Goal: Task Accomplishment & Management: Use online tool/utility

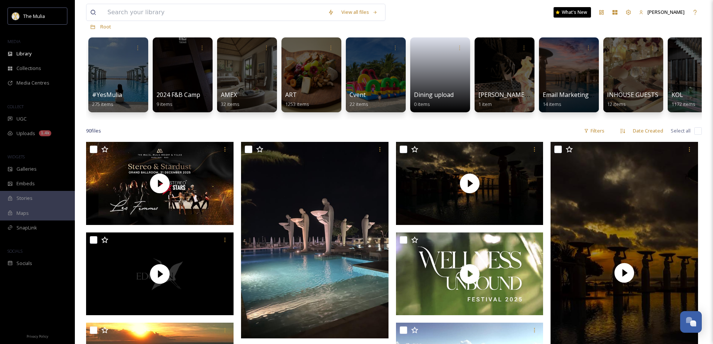
scroll to position [75, 0]
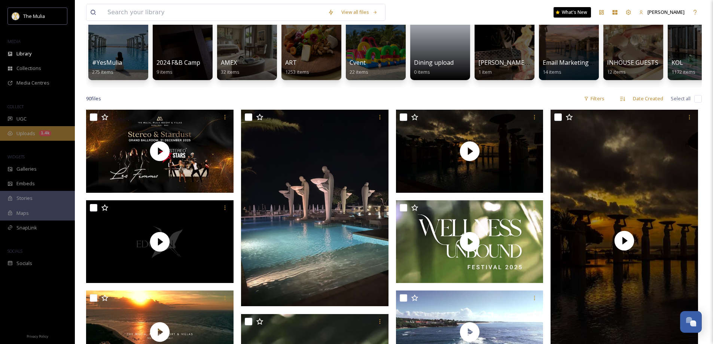
click at [29, 135] on span "Uploads" at bounding box center [25, 133] width 19 height 7
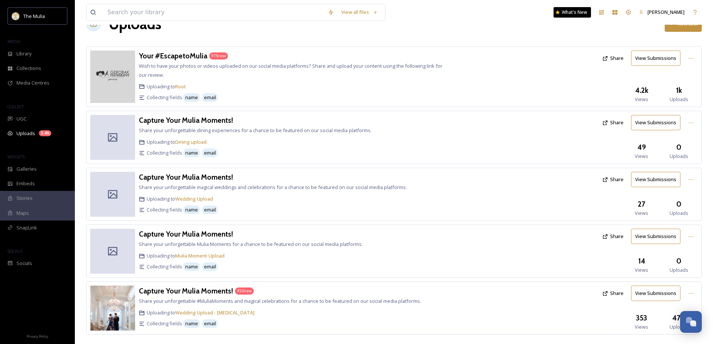
scroll to position [36, 0]
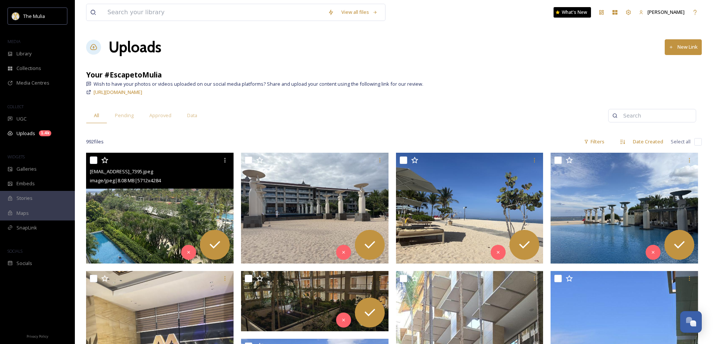
click at [152, 226] on img at bounding box center [159, 208] width 147 height 111
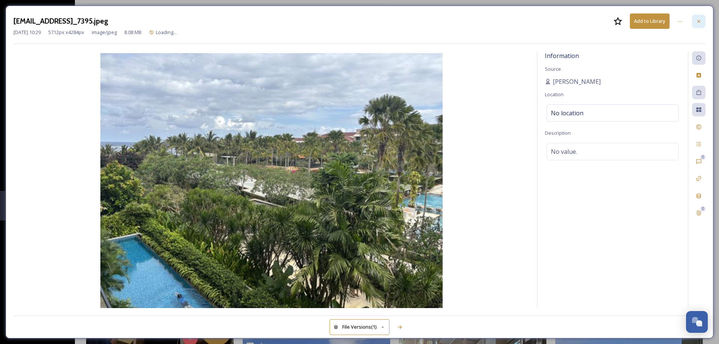
click at [695, 23] on div at bounding box center [698, 21] width 13 height 13
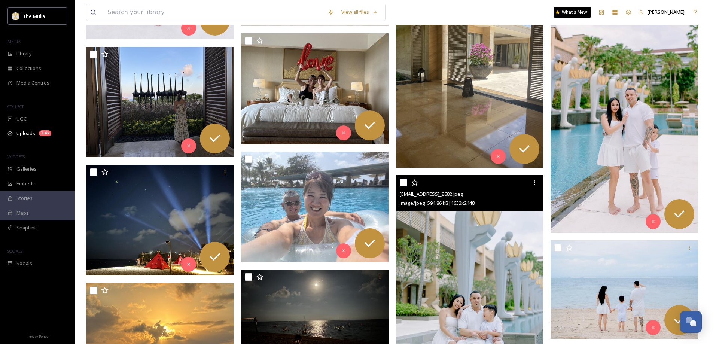
scroll to position [1148, 0]
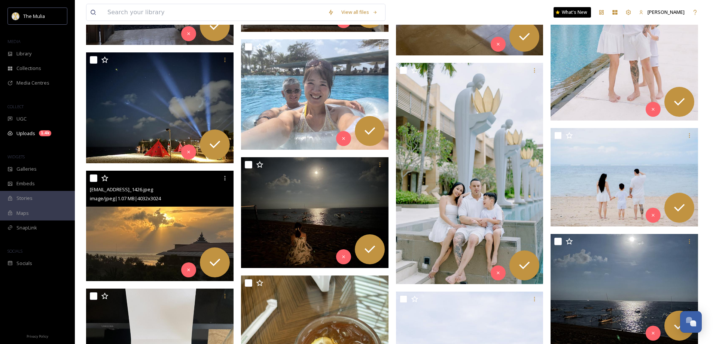
click at [141, 247] on img at bounding box center [159, 226] width 147 height 111
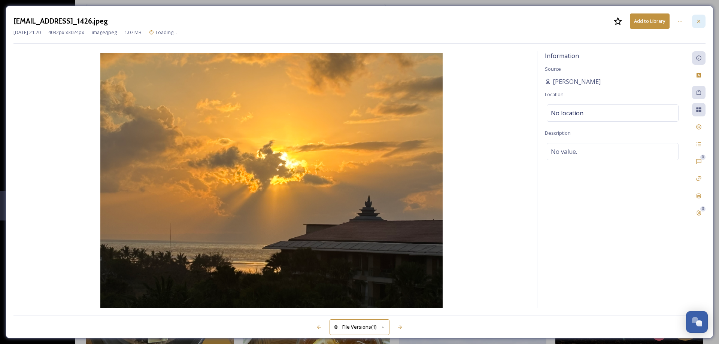
click at [700, 18] on icon at bounding box center [699, 21] width 6 height 6
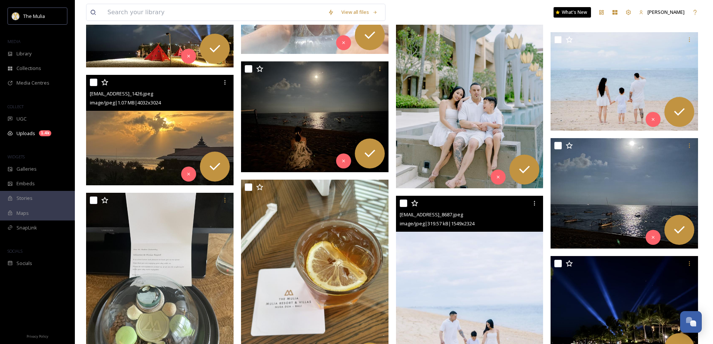
scroll to position [1260, 0]
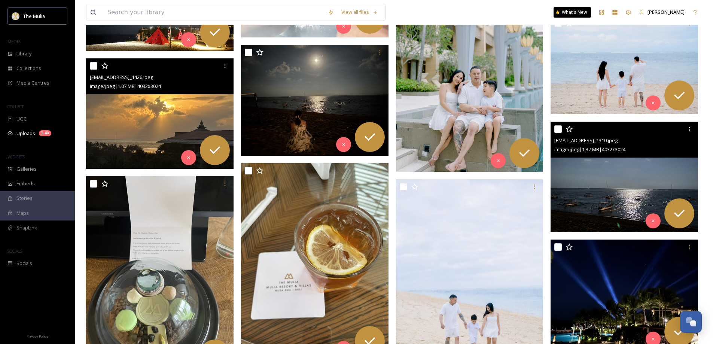
click at [631, 180] on img at bounding box center [624, 177] width 147 height 111
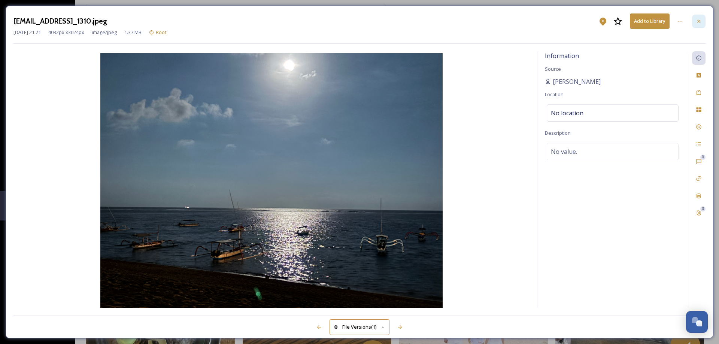
click at [700, 20] on icon at bounding box center [698, 20] width 3 height 3
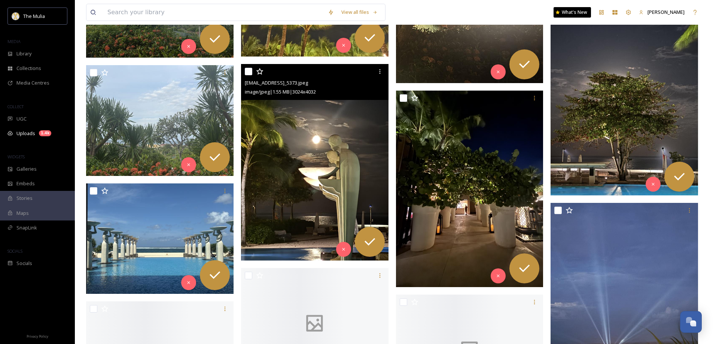
scroll to position [4592, 0]
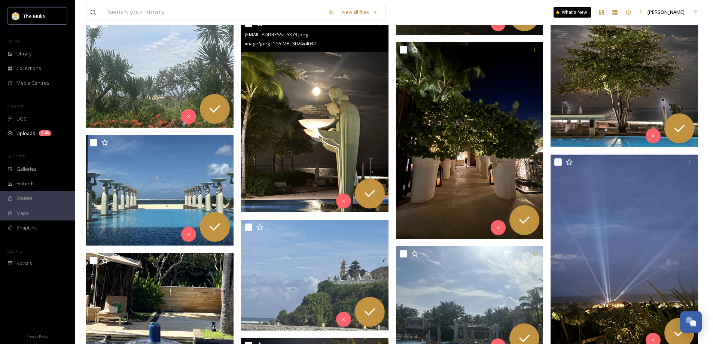
click at [343, 135] on img at bounding box center [314, 114] width 147 height 197
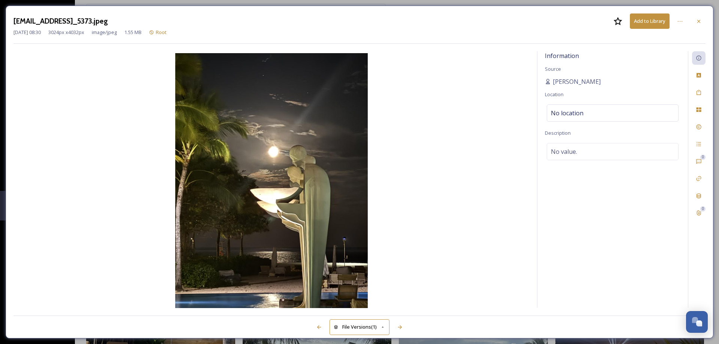
click at [698, 21] on icon at bounding box center [698, 20] width 3 height 3
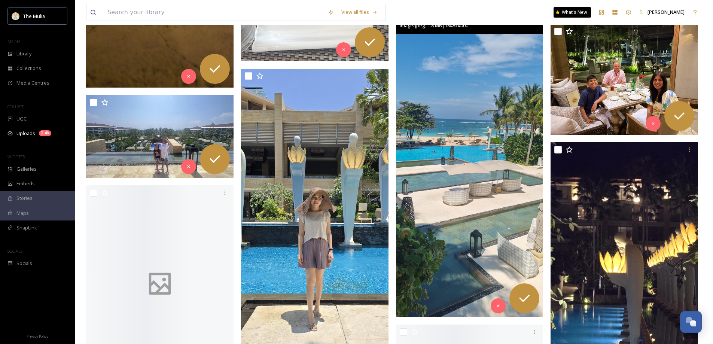
scroll to position [5522, 0]
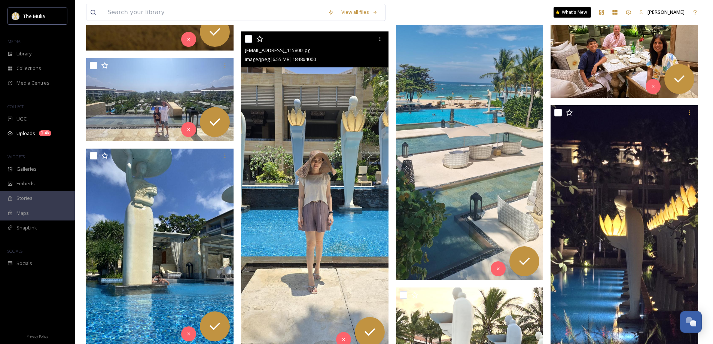
click at [316, 183] on img at bounding box center [314, 191] width 147 height 319
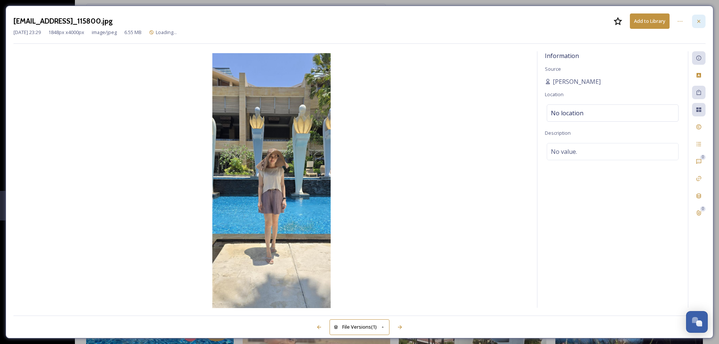
click at [703, 22] on div at bounding box center [698, 21] width 13 height 13
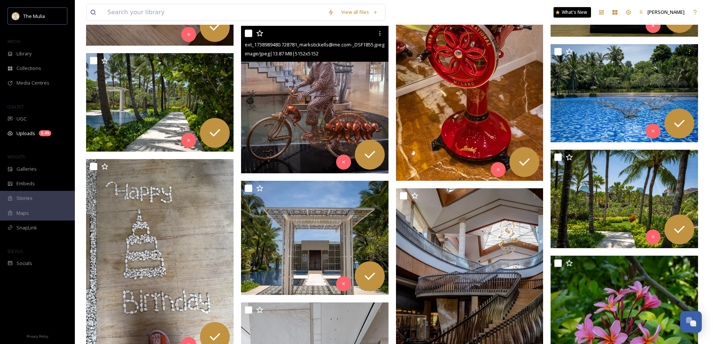
scroll to position [12447, 0]
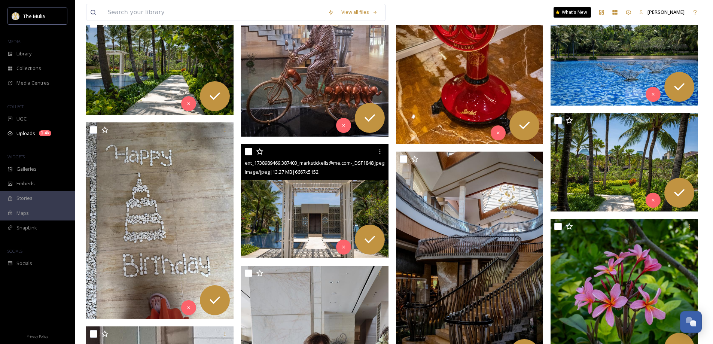
click at [310, 204] on img at bounding box center [314, 201] width 147 height 114
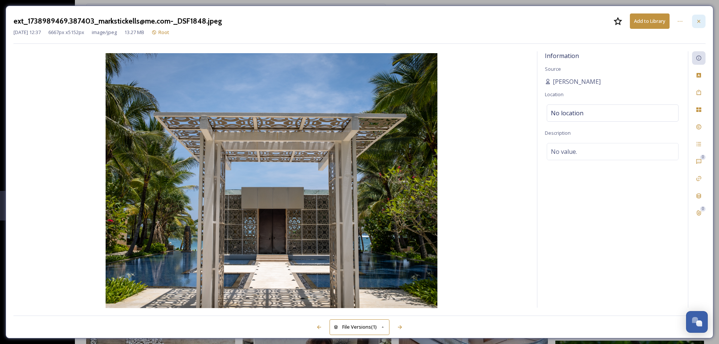
click at [695, 23] on div at bounding box center [698, 21] width 13 height 13
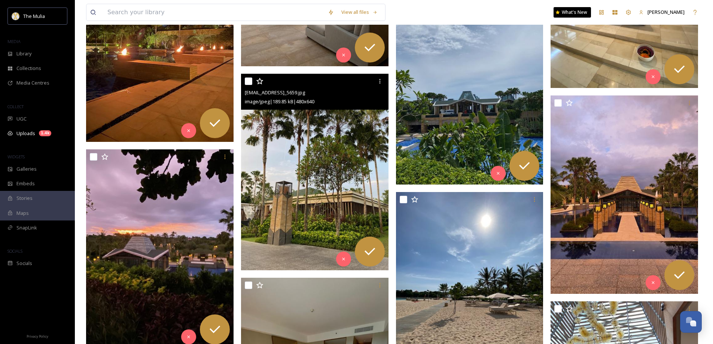
scroll to position [14206, 0]
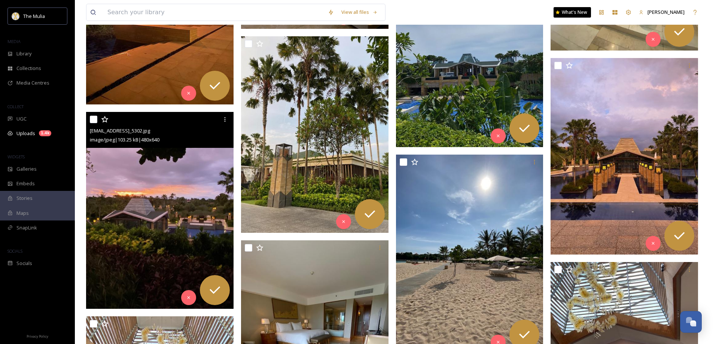
click at [133, 228] on img at bounding box center [159, 210] width 147 height 197
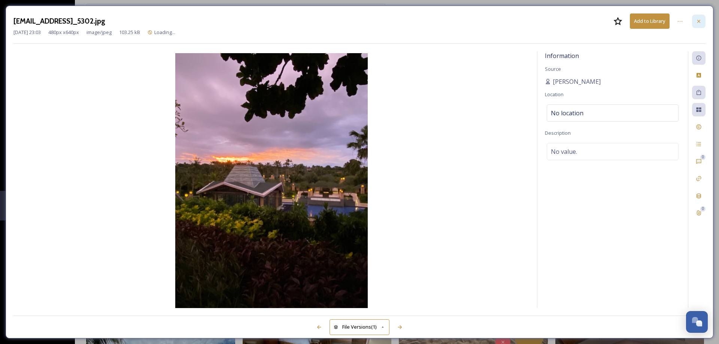
click at [697, 18] on div at bounding box center [698, 21] width 13 height 13
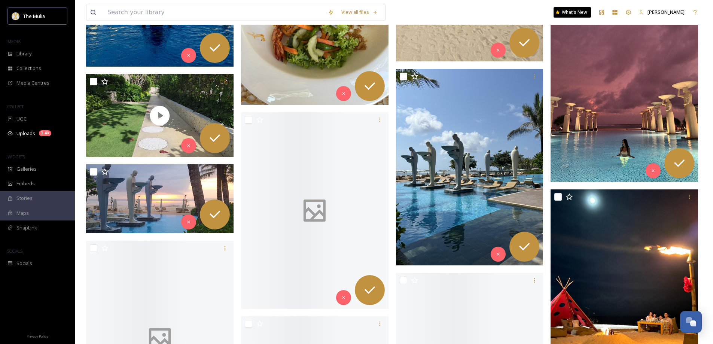
scroll to position [16789, 0]
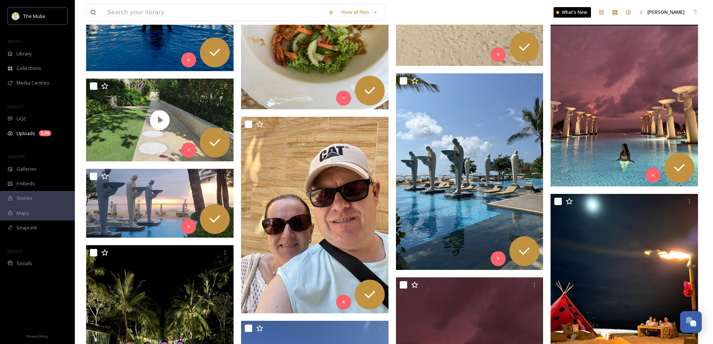
click at [635, 112] on img at bounding box center [624, 88] width 147 height 197
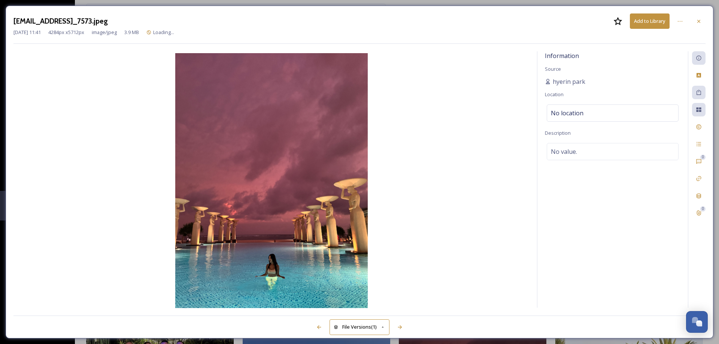
click at [700, 22] on icon at bounding box center [698, 20] width 3 height 3
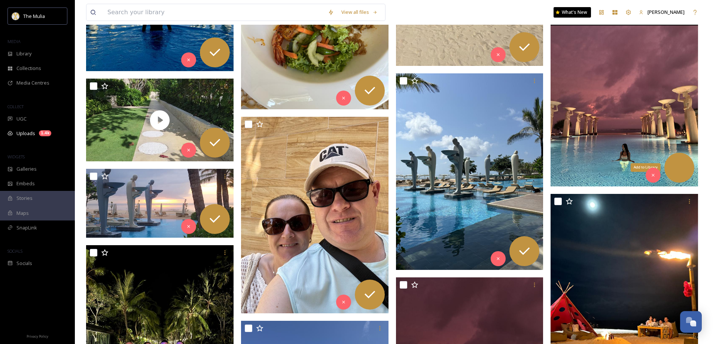
click at [682, 170] on icon at bounding box center [679, 167] width 15 height 15
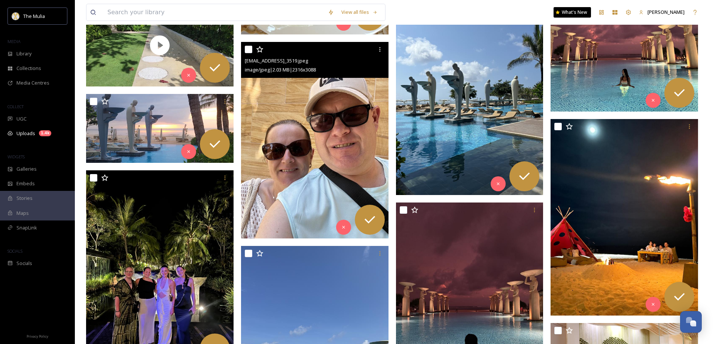
scroll to position [17014, 0]
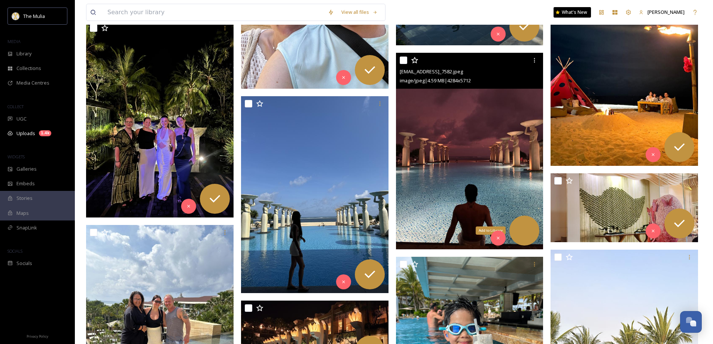
click at [532, 230] on icon at bounding box center [524, 230] width 15 height 15
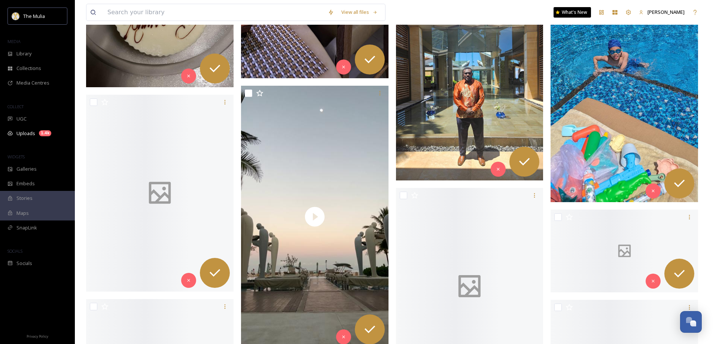
scroll to position [26260, 0]
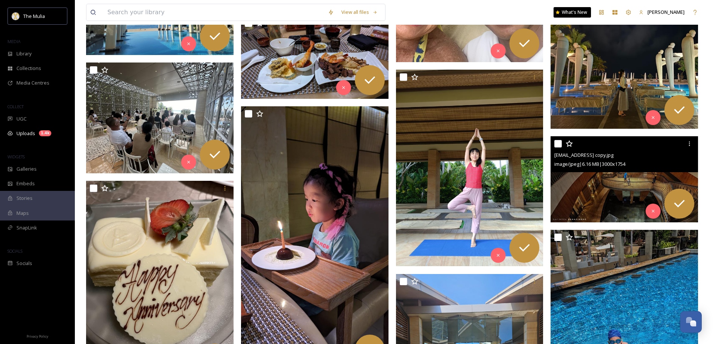
click at [592, 197] on img at bounding box center [624, 179] width 147 height 86
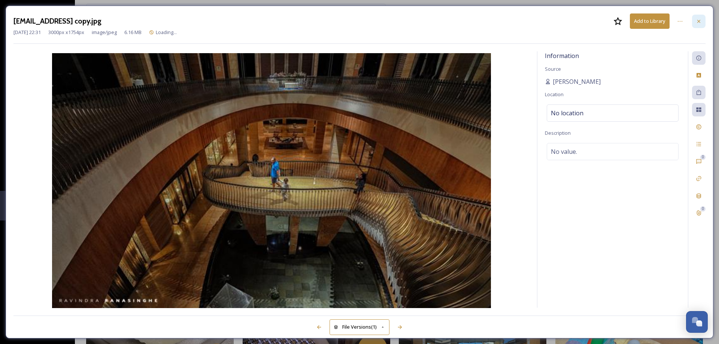
click at [696, 20] on icon at bounding box center [699, 21] width 6 height 6
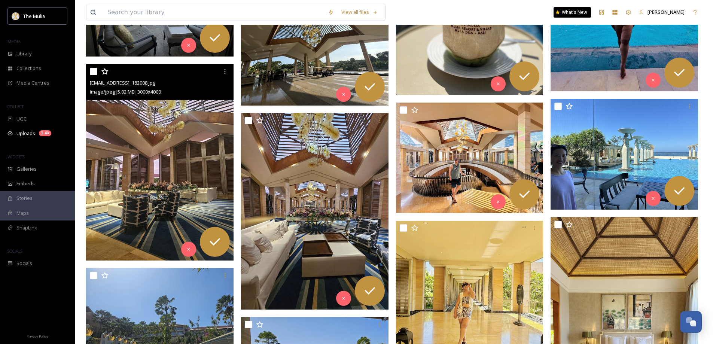
scroll to position [30489, 0]
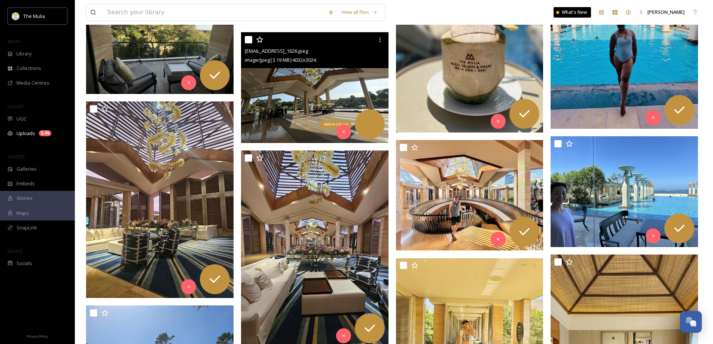
click at [374, 124] on icon at bounding box center [369, 124] width 15 height 15
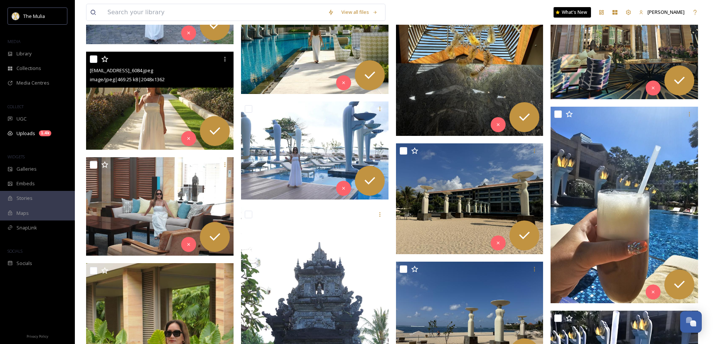
scroll to position [32174, 0]
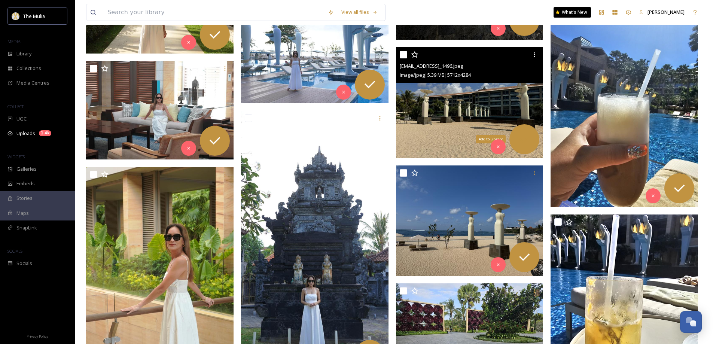
click at [534, 142] on div "Add to Library" at bounding box center [524, 139] width 30 height 30
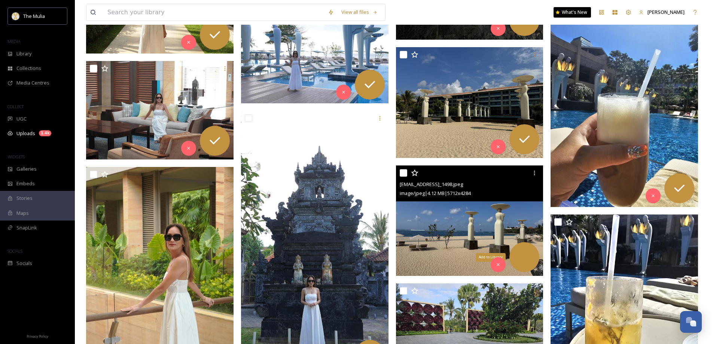
click at [527, 257] on icon at bounding box center [524, 257] width 15 height 15
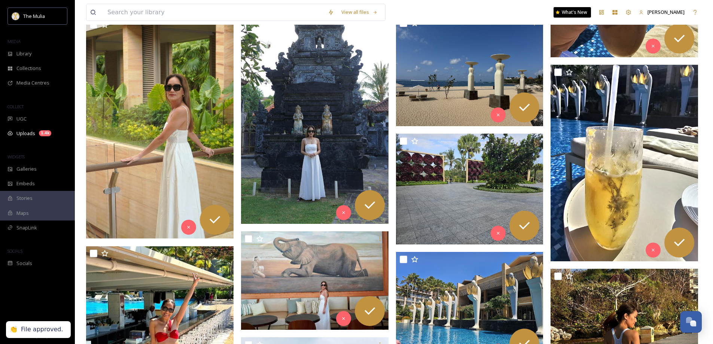
scroll to position [31987, 0]
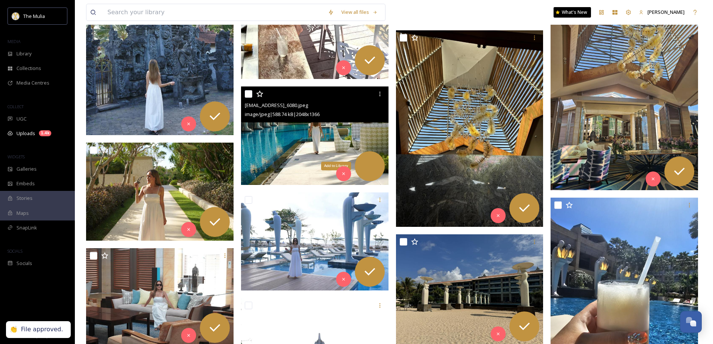
click at [374, 171] on icon at bounding box center [369, 166] width 15 height 15
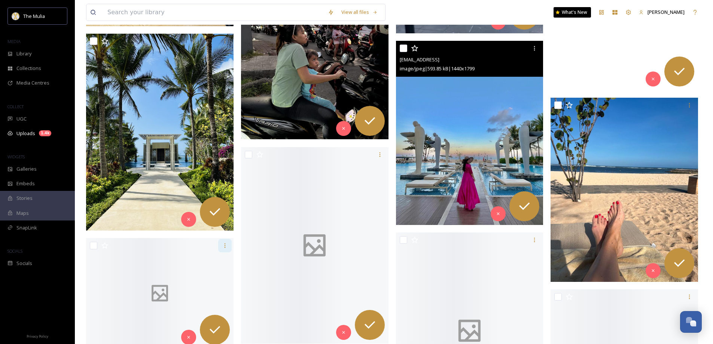
scroll to position [35281, 0]
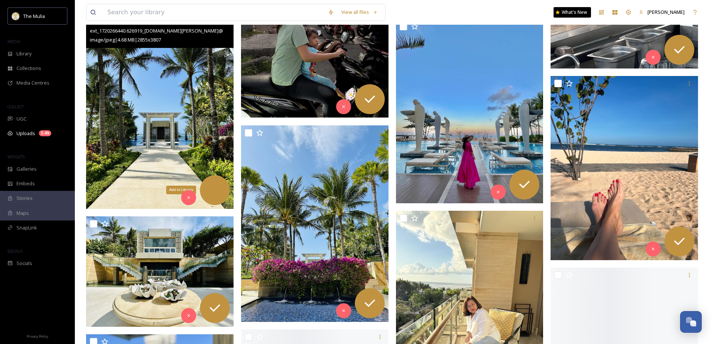
click at [222, 195] on icon at bounding box center [214, 190] width 15 height 15
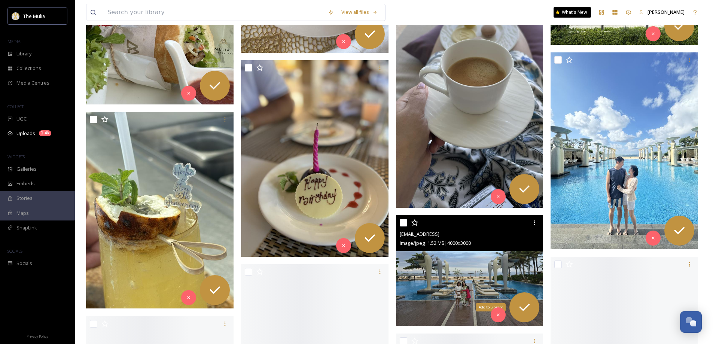
scroll to position [38051, 0]
